Goal: Task Accomplishment & Management: Manage account settings

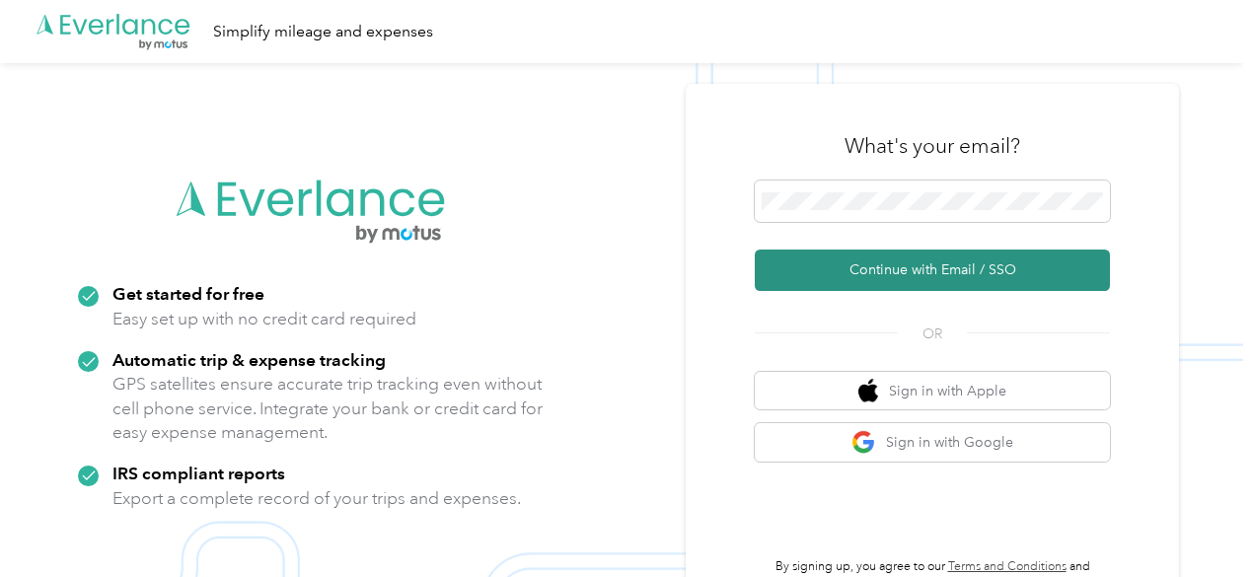
click at [905, 264] on button "Continue with Email / SSO" at bounding box center [932, 270] width 355 height 41
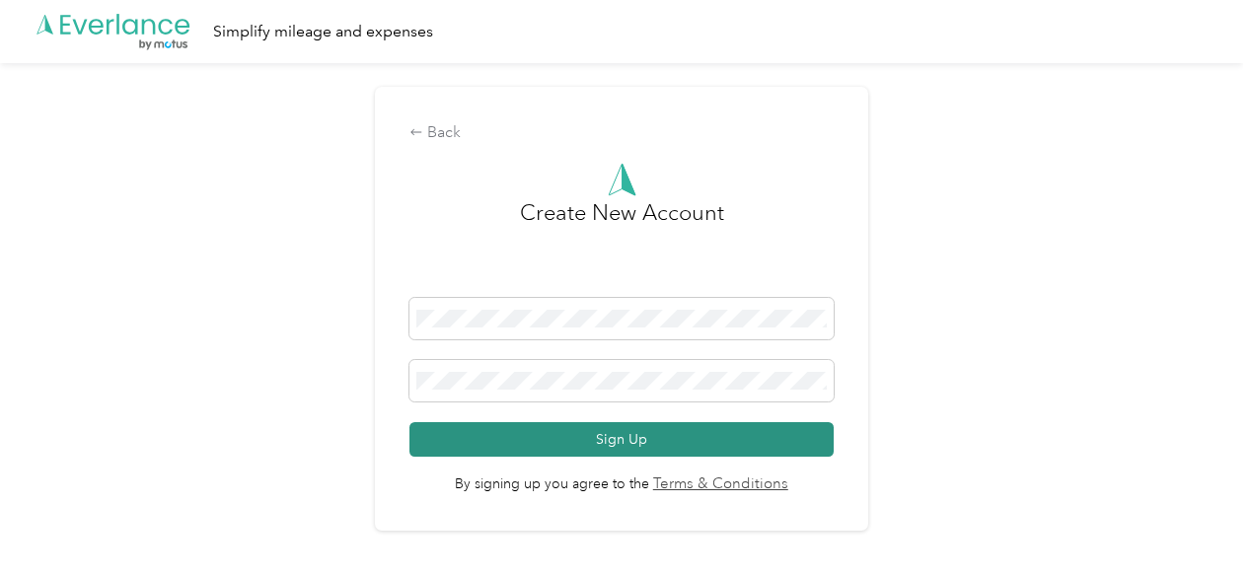
click at [588, 455] on button "Sign Up" at bounding box center [621, 439] width 424 height 35
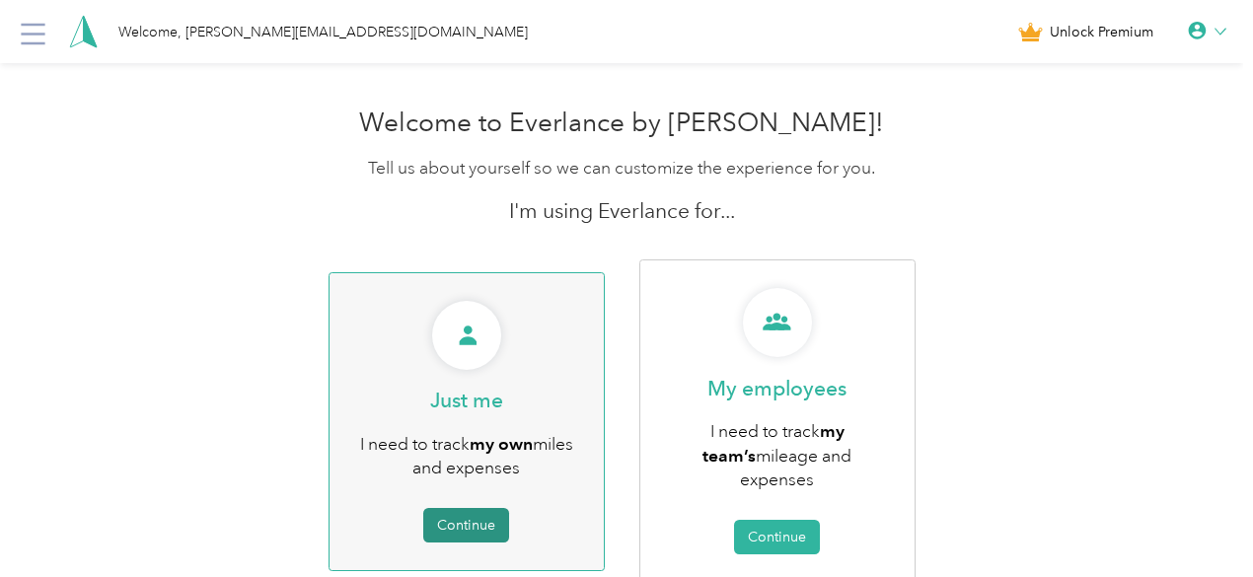
click at [470, 508] on button "Continue" at bounding box center [466, 525] width 86 height 35
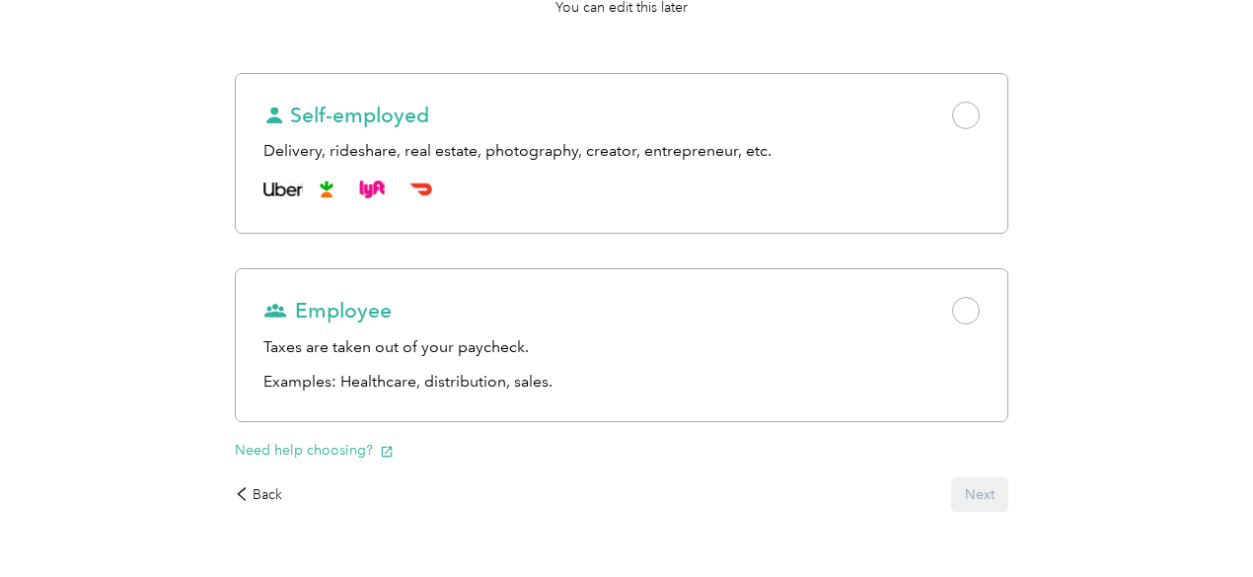
scroll to position [276, 0]
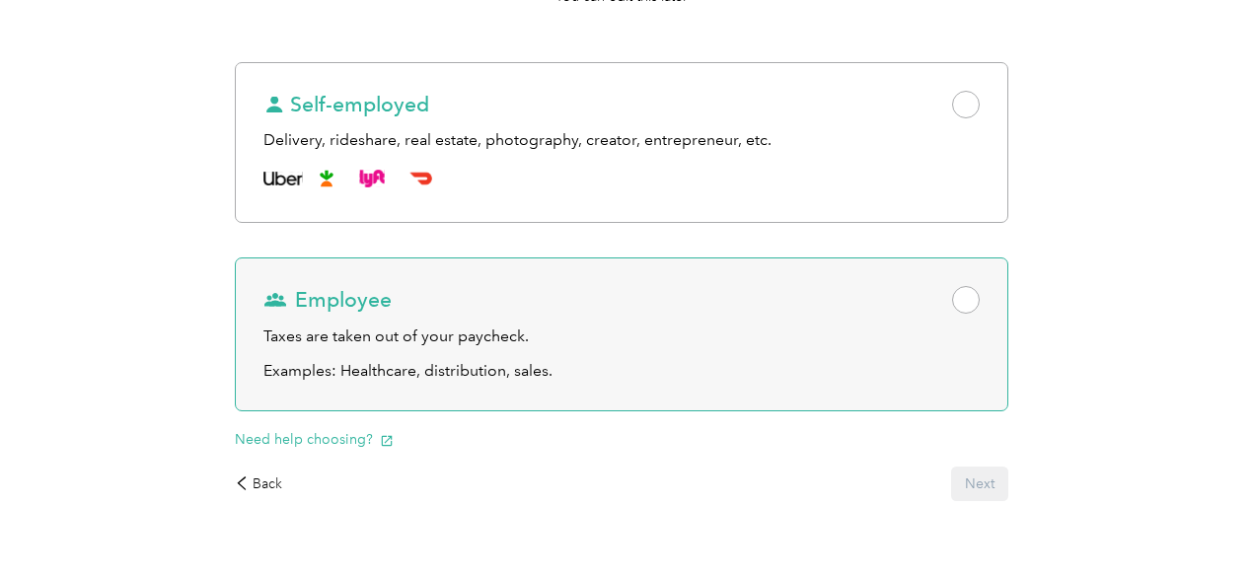
click at [952, 314] on span at bounding box center [966, 300] width 28 height 28
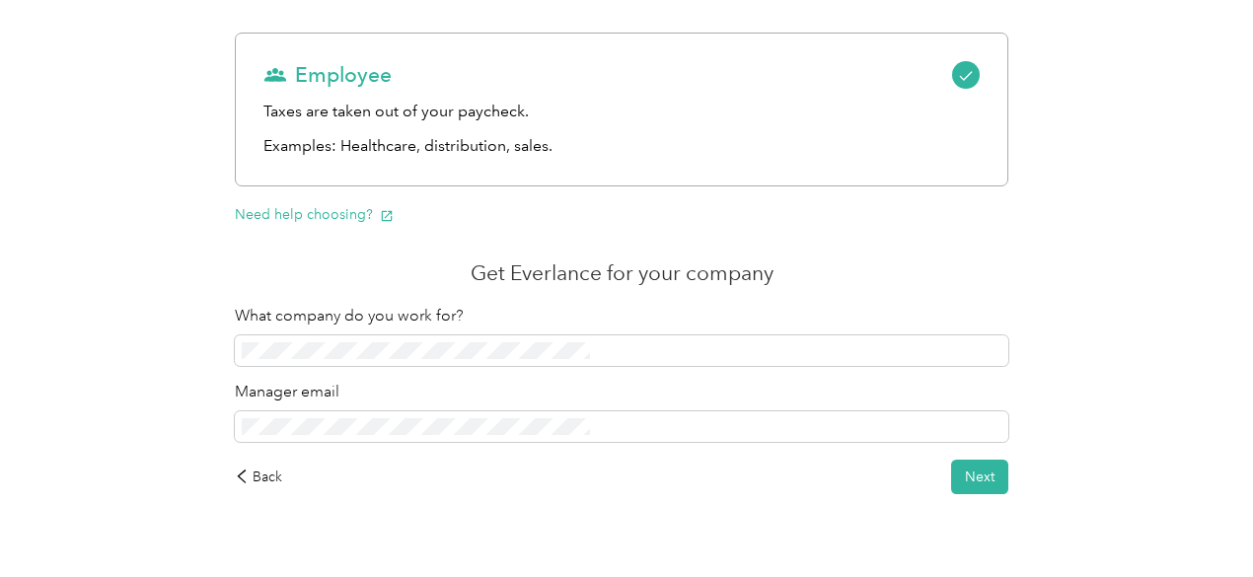
scroll to position [564, 0]
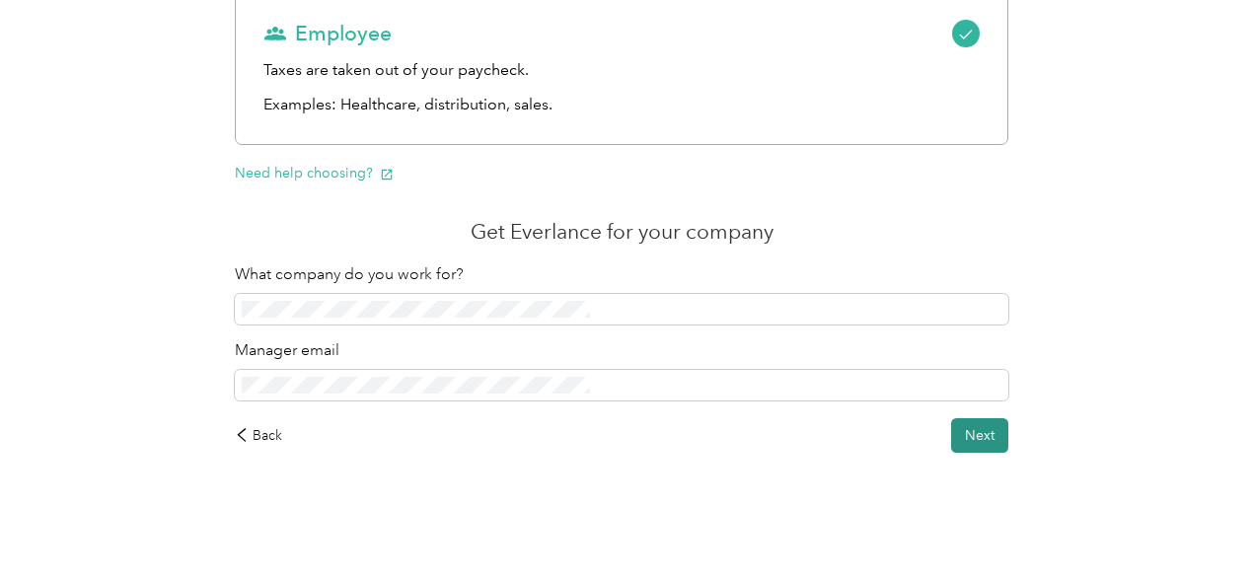
click at [951, 437] on button "Next" at bounding box center [979, 435] width 57 height 35
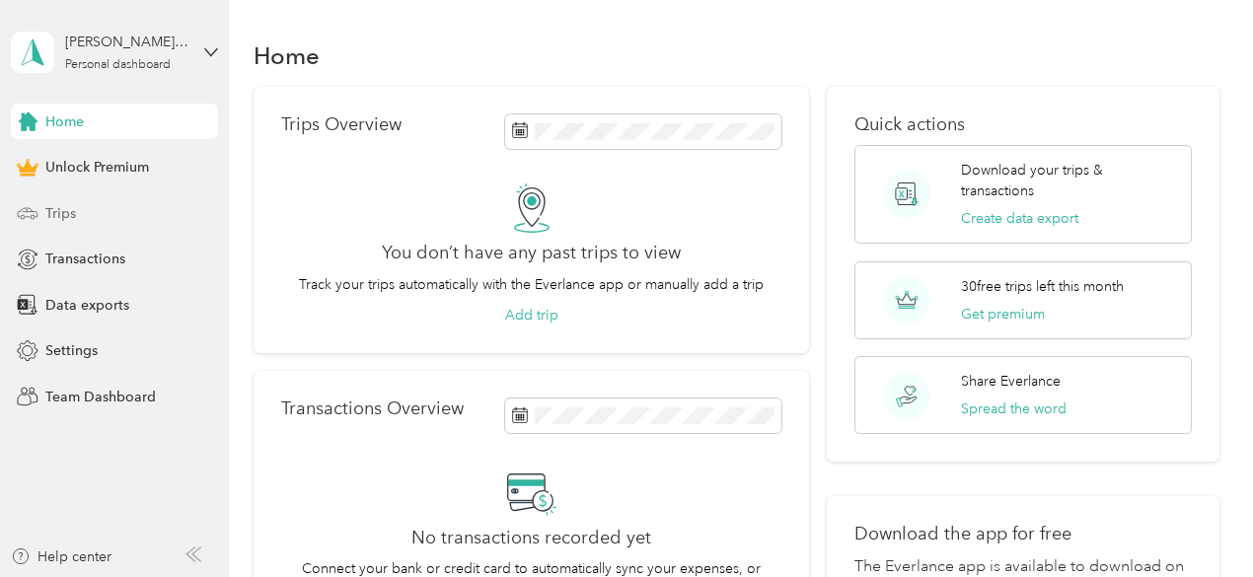
click at [55, 212] on span "Trips" at bounding box center [60, 213] width 31 height 21
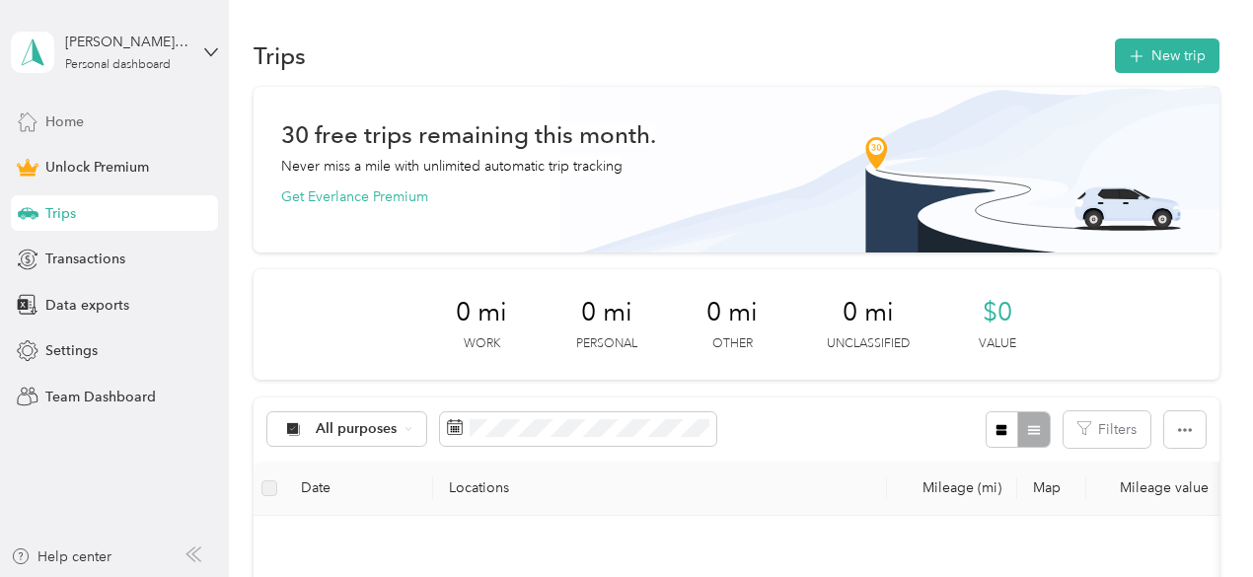
click at [67, 121] on span "Home" at bounding box center [64, 121] width 38 height 21
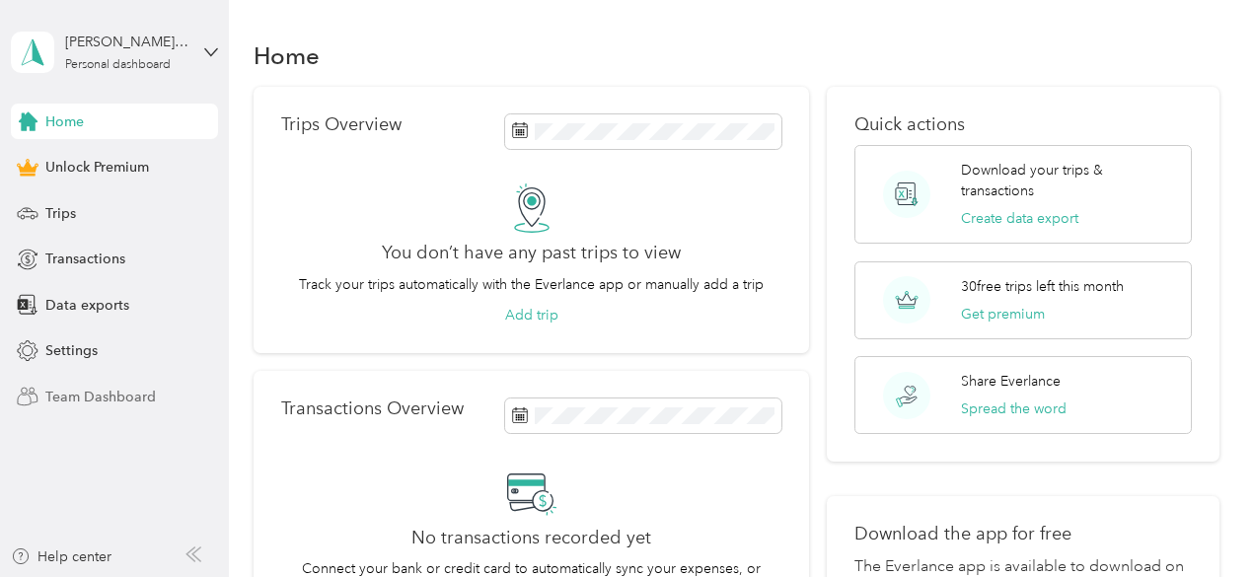
click at [102, 395] on span "Team Dashboard" at bounding box center [100, 397] width 111 height 21
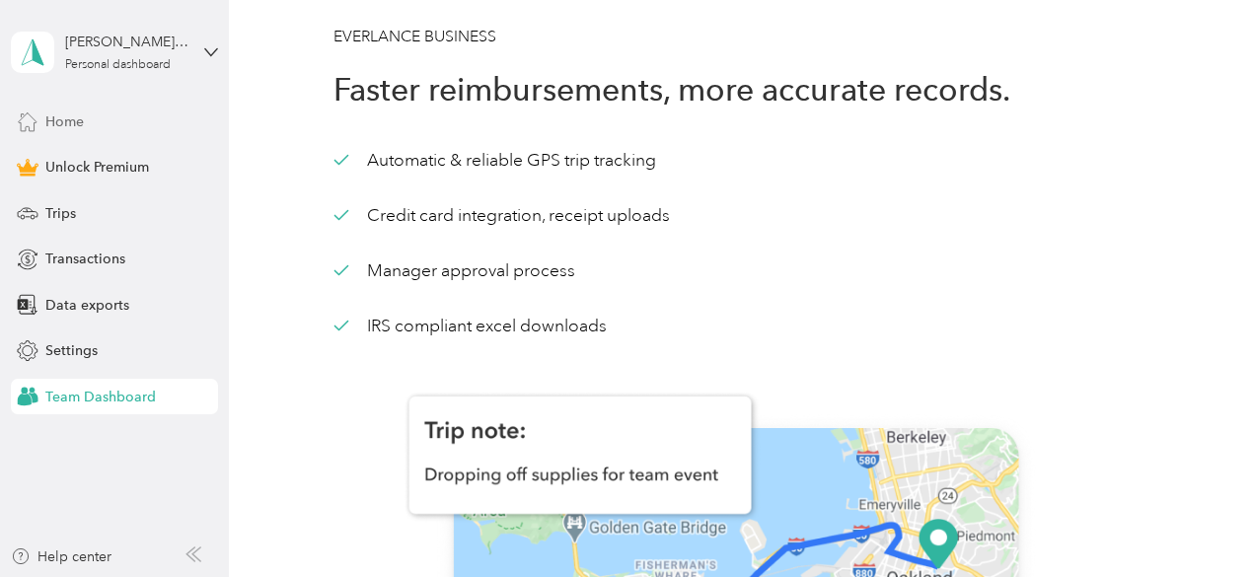
click at [65, 122] on span "Home" at bounding box center [64, 121] width 38 height 21
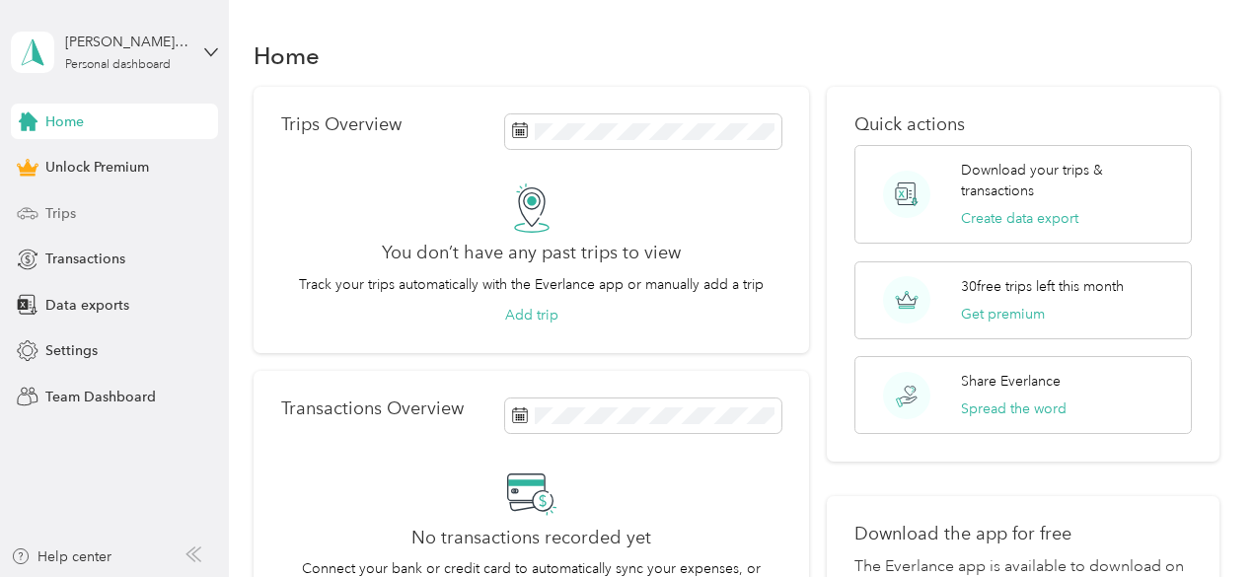
click at [49, 208] on span "Trips" at bounding box center [60, 213] width 31 height 21
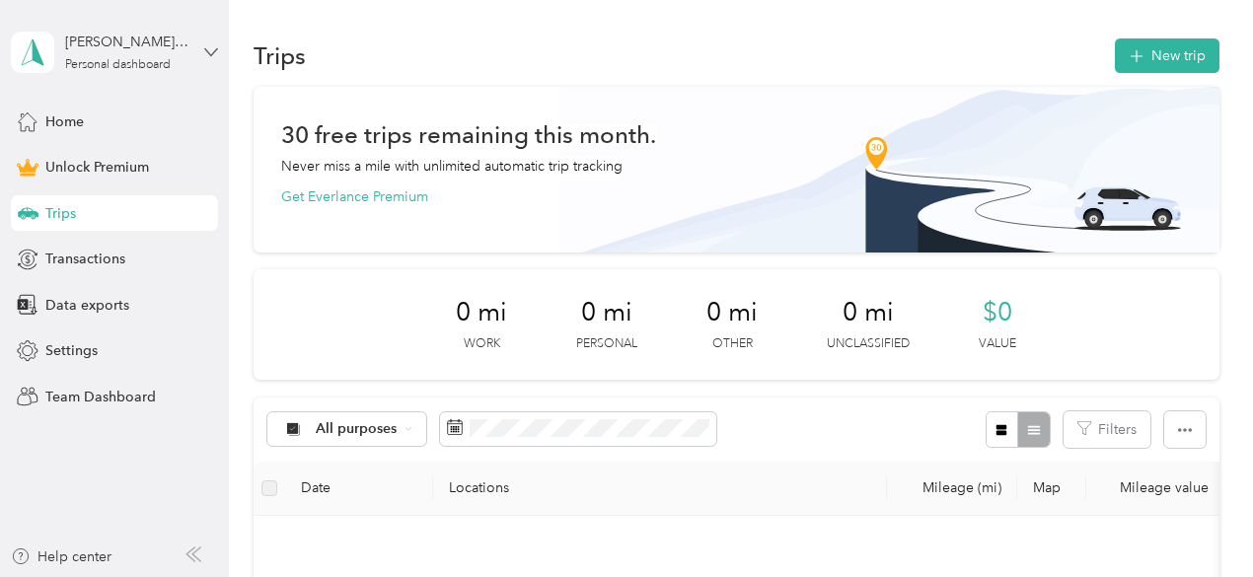
click at [212, 53] on icon at bounding box center [211, 51] width 12 height 7
click at [395, 61] on div "Trips New trip" at bounding box center [737, 55] width 966 height 41
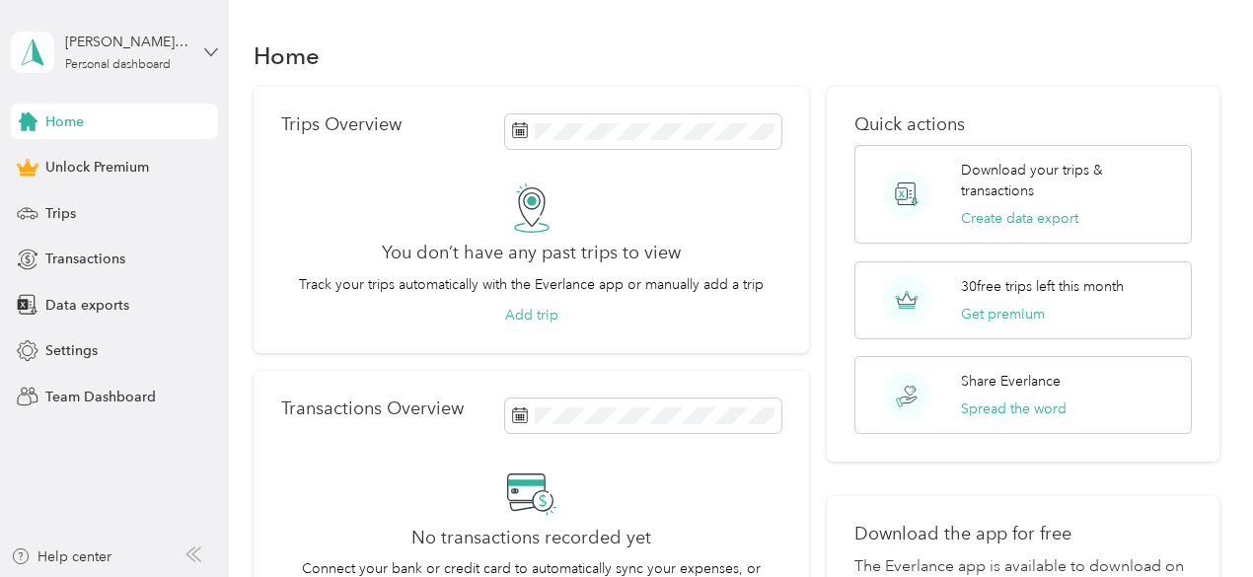
click at [211, 56] on icon at bounding box center [211, 52] width 14 height 14
click at [71, 166] on div "Log out" at bounding box center [274, 151] width 499 height 35
